Goal: Navigation & Orientation: Find specific page/section

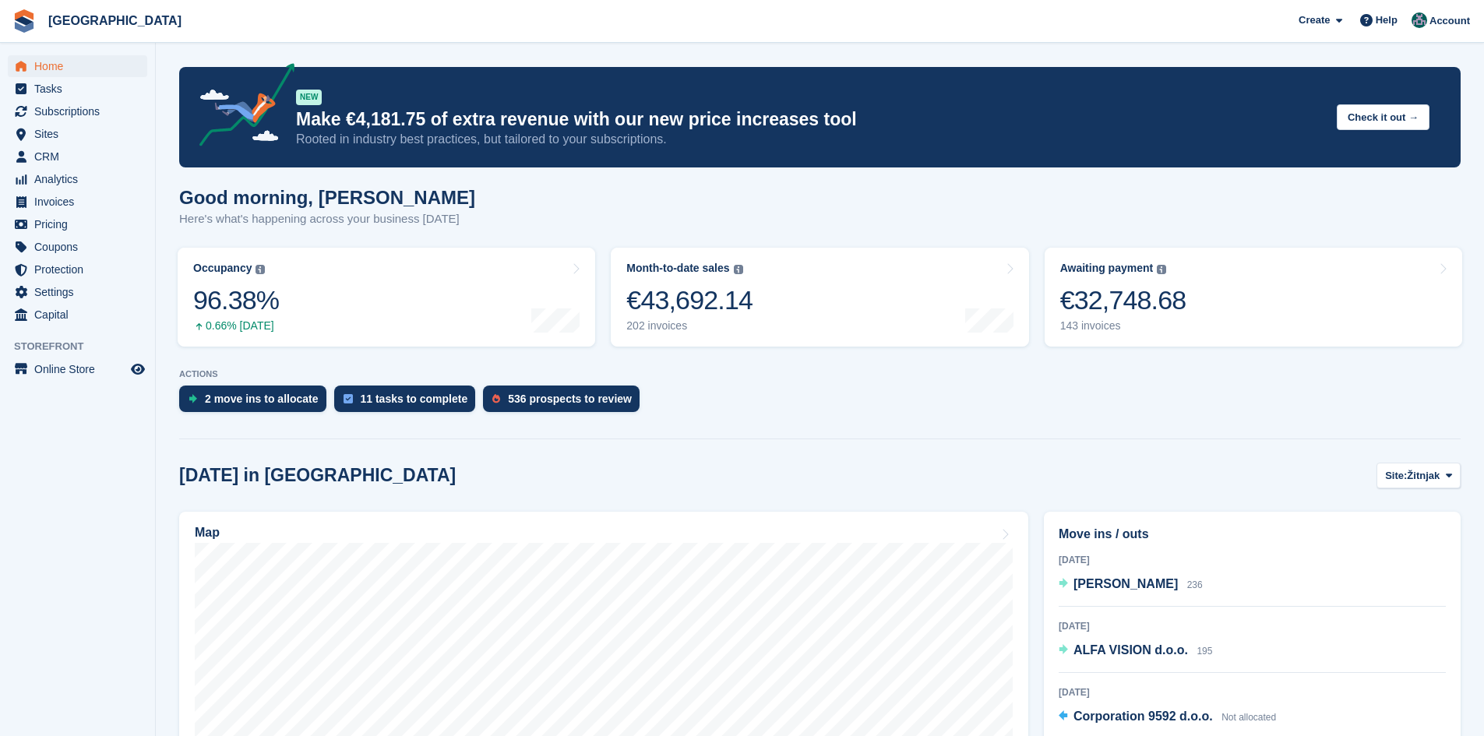
scroll to position [390, 0]
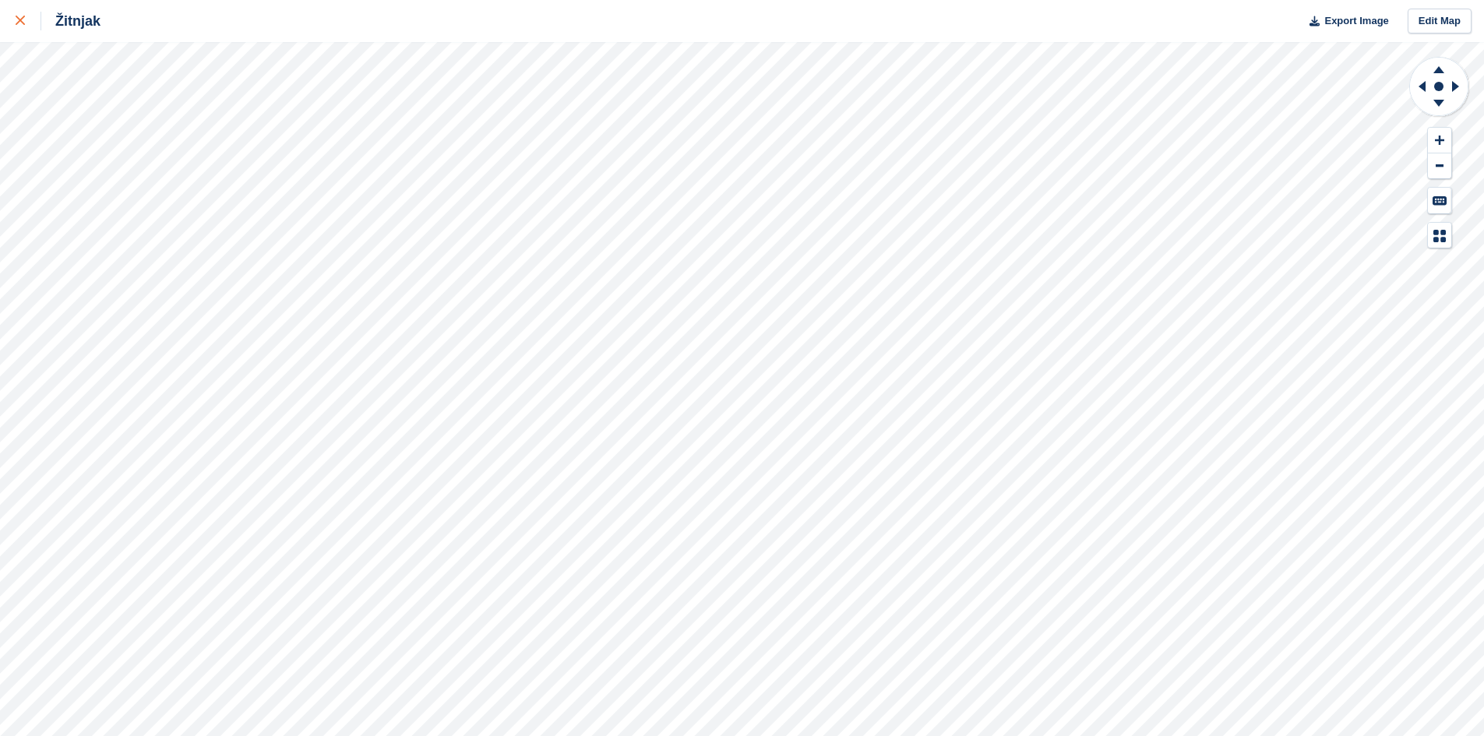
click at [19, 27] on div at bounding box center [29, 21] width 26 height 19
